Goal: Task Accomplishment & Management: Manage account settings

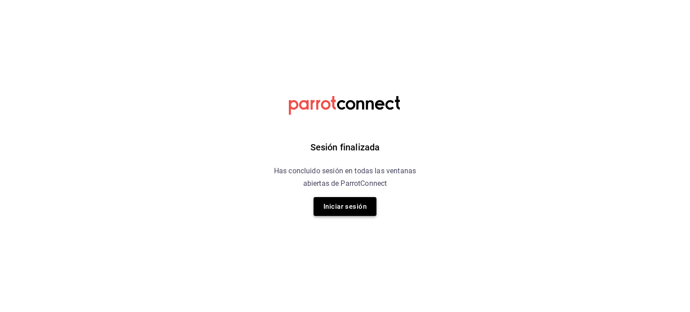
click at [363, 202] on button "Iniciar sesión" at bounding box center [344, 206] width 63 height 19
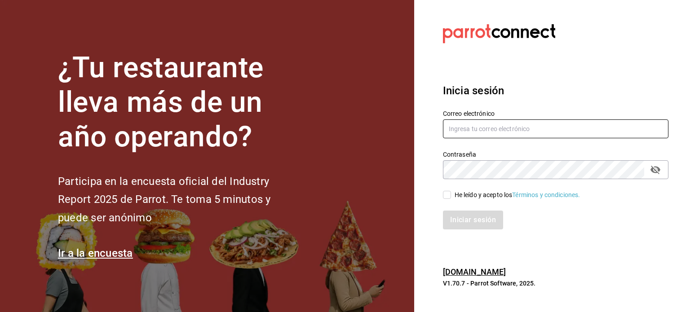
click at [498, 131] on input "text" at bounding box center [555, 128] width 225 height 19
type input "[EMAIL_ADDRESS][DOMAIN_NAME]"
click at [484, 200] on div "Iniciar sesión" at bounding box center [550, 215] width 236 height 30
click at [471, 197] on div "He leído y acepto los Términos y condiciones." at bounding box center [517, 194] width 126 height 9
click at [451, 197] on input "He leído y acepto los Términos y condiciones." at bounding box center [447, 195] width 8 height 8
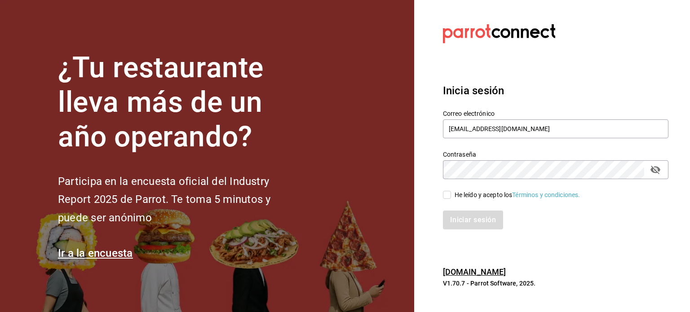
checkbox input "true"
click at [474, 216] on button "Iniciar sesión" at bounding box center [473, 220] width 61 height 19
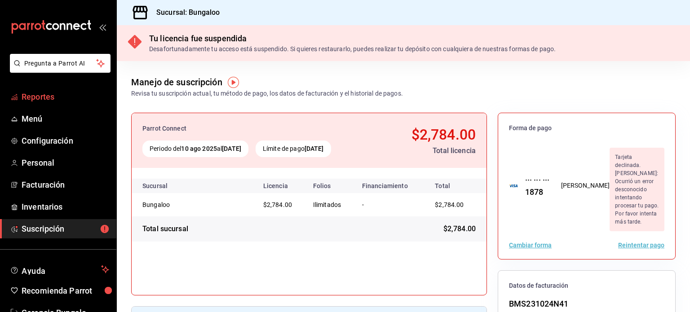
click at [54, 103] on link "Reportes" at bounding box center [58, 96] width 116 height 19
